Goal: Transaction & Acquisition: Purchase product/service

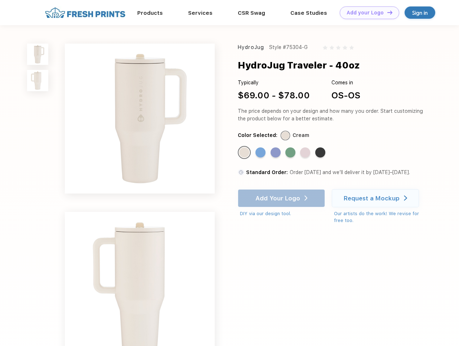
click at [367, 13] on link "Add your Logo Design Tool" at bounding box center [370, 12] width 60 height 13
click at [0, 0] on div "Design Tool" at bounding box center [0, 0] width 0 height 0
click at [387, 12] on link "Add your Logo Design Tool" at bounding box center [370, 12] width 60 height 13
click at [38, 54] on img at bounding box center [37, 54] width 21 height 21
click at [38, 81] on img at bounding box center [37, 80] width 21 height 21
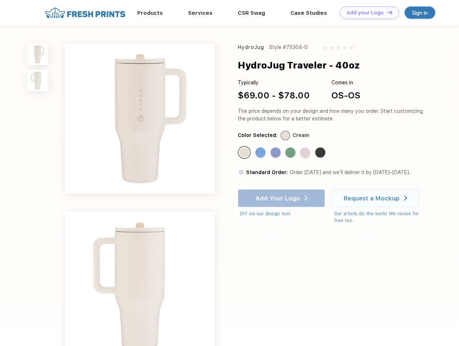
click at [245, 153] on div "Standard Color" at bounding box center [244, 152] width 10 height 10
click at [261, 153] on div "Standard Color" at bounding box center [261, 152] width 10 height 10
click at [277, 153] on div "Standard Color" at bounding box center [276, 152] width 10 height 10
click at [291, 153] on div "Standard Color" at bounding box center [291, 152] width 10 height 10
click at [306, 153] on div "Standard Color" at bounding box center [305, 152] width 10 height 10
